Goal: Check status: Check status

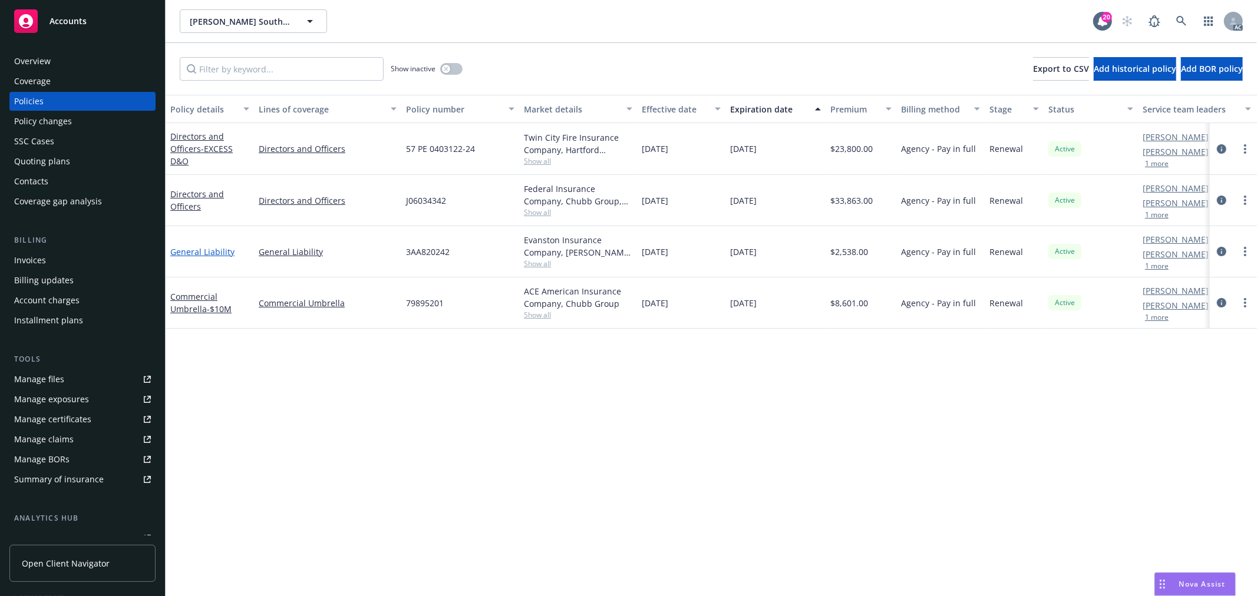
click at [197, 246] on link "General Liability" at bounding box center [202, 251] width 64 height 11
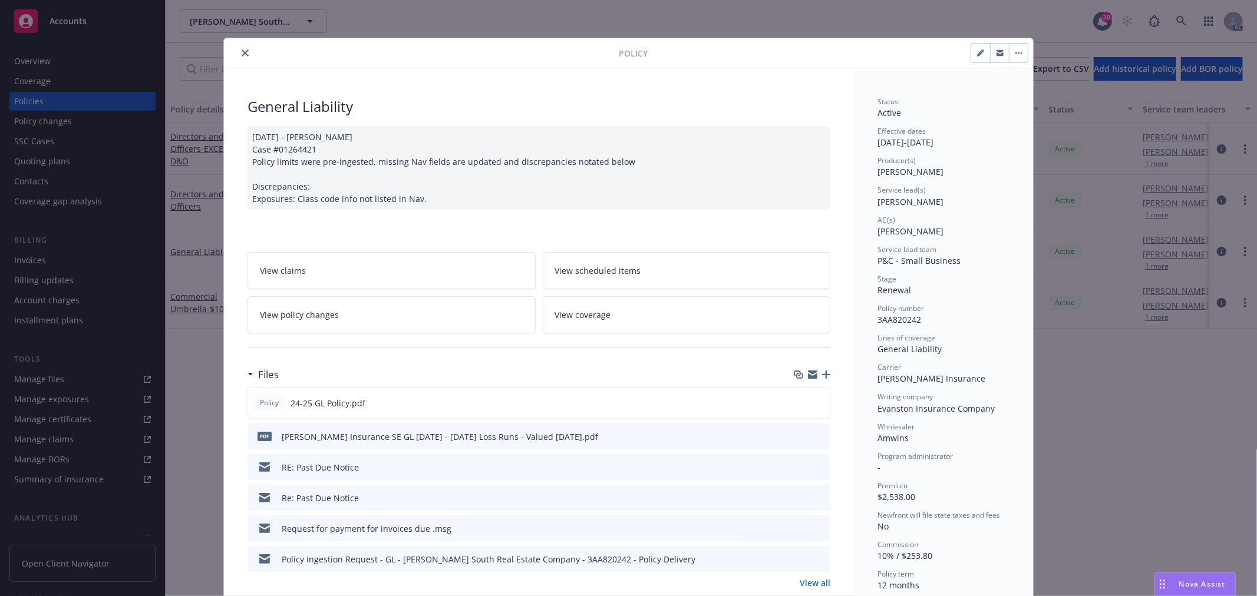
click at [356, 300] on link "View policy changes" at bounding box center [391, 314] width 288 height 37
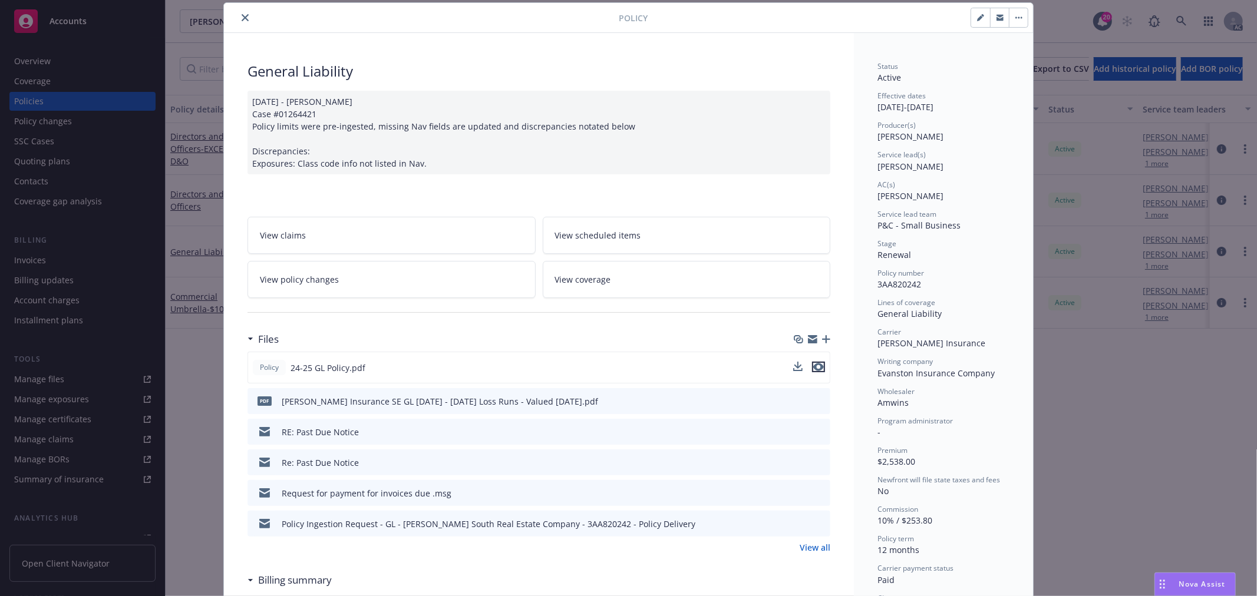
click at [813, 367] on icon "preview file" at bounding box center [818, 367] width 11 height 8
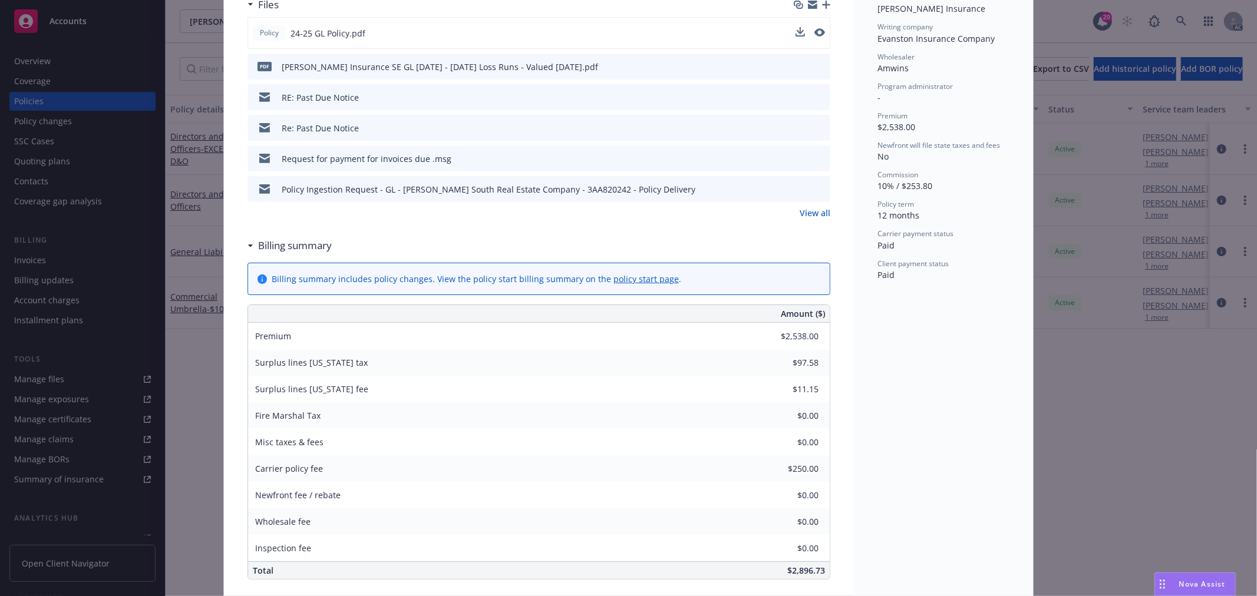
scroll to position [362, 0]
